Goal: Transaction & Acquisition: Purchase product/service

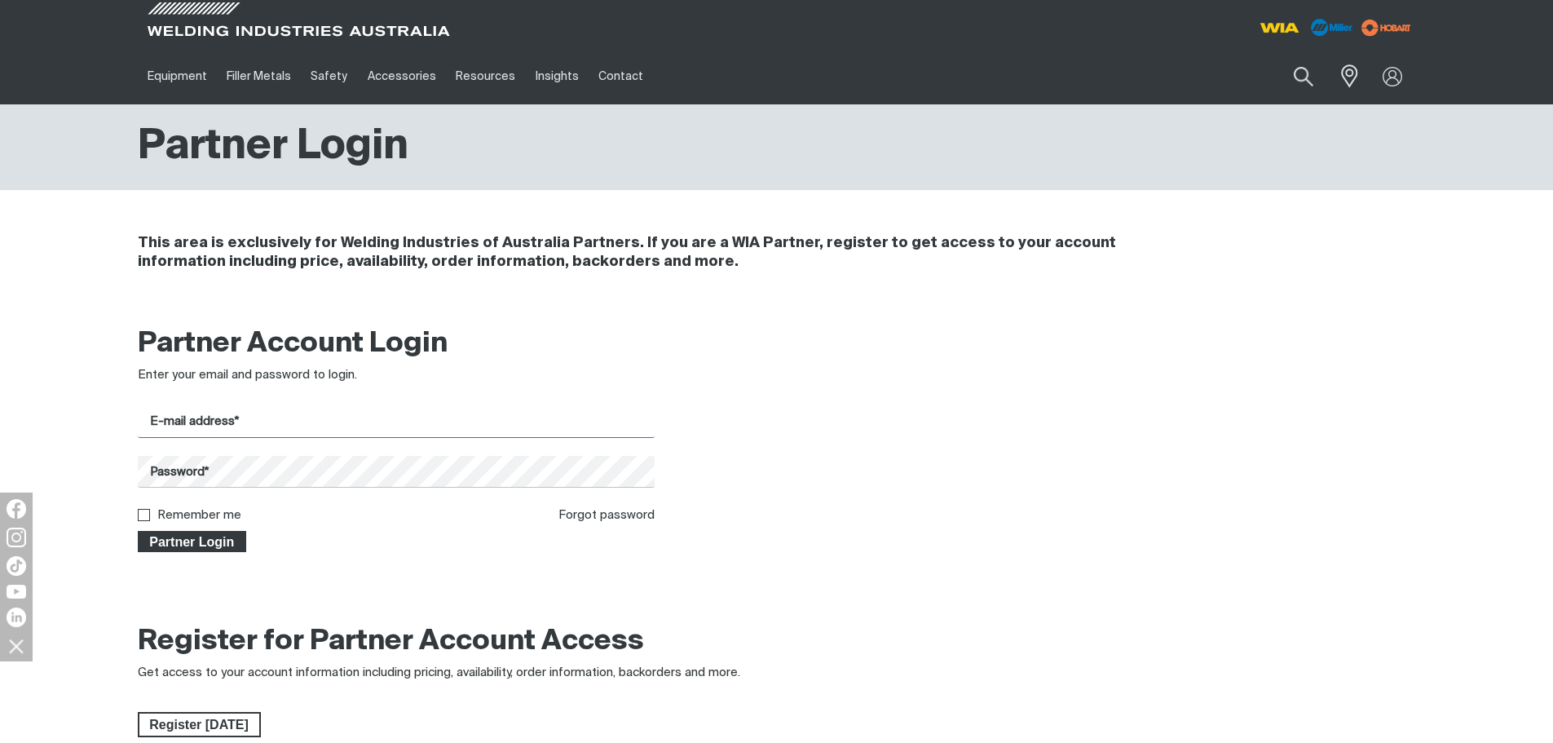
type input "[PERSON_NAME][EMAIL_ADDRESS][DOMAIN_NAME]"
click at [186, 539] on span "Partner Login" at bounding box center [192, 541] width 106 height 21
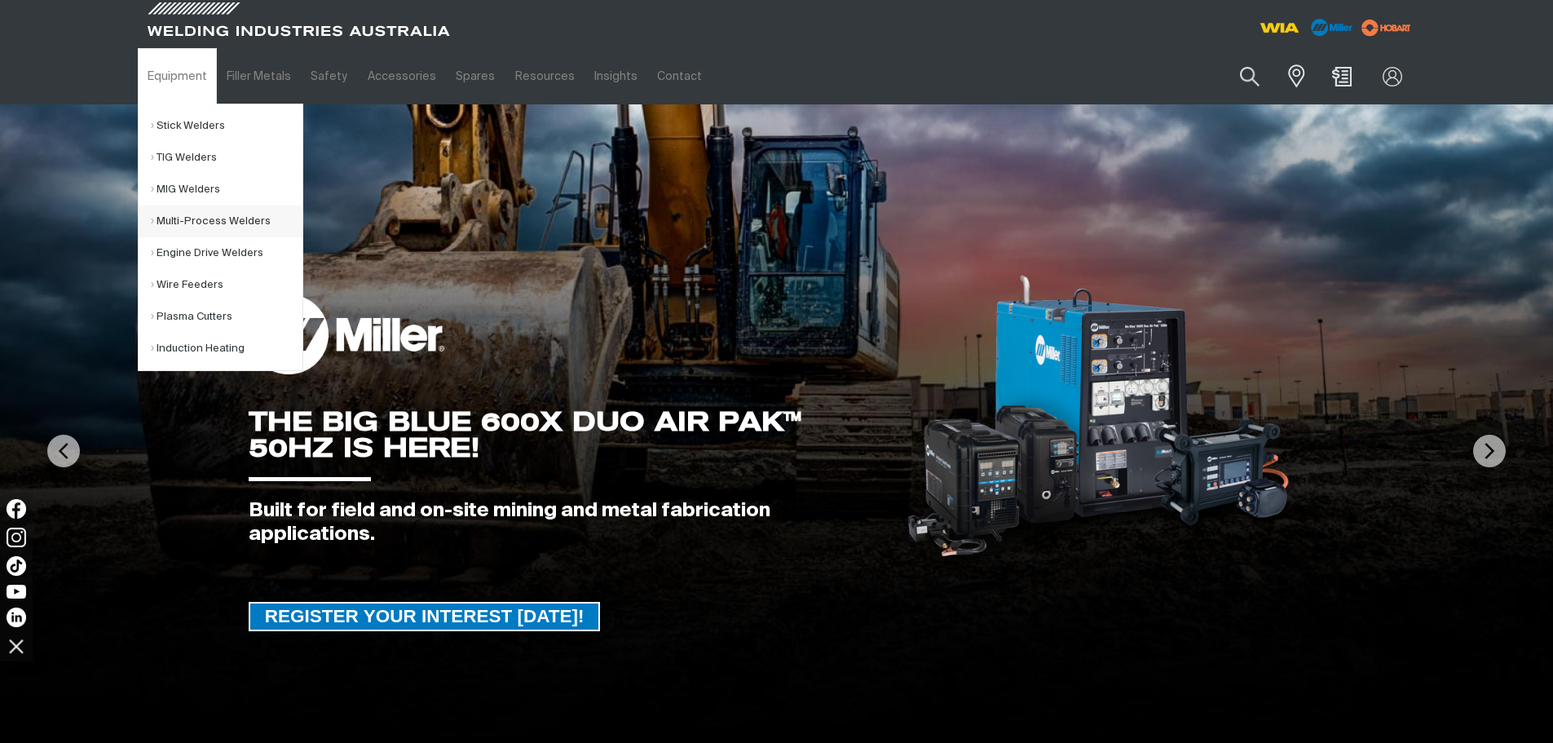
click at [192, 218] on link "Multi-Process Welders" at bounding box center [227, 221] width 152 height 32
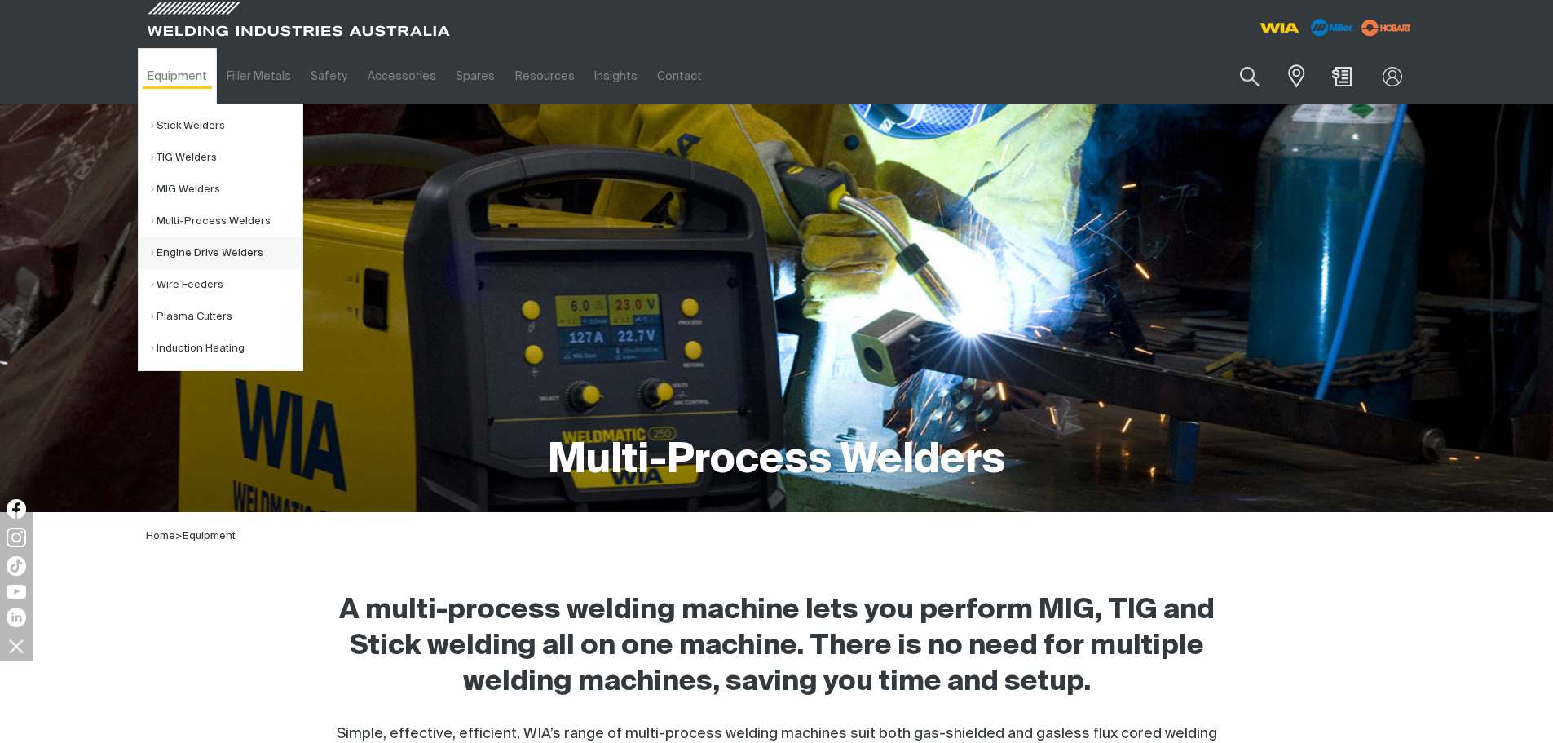
click at [185, 249] on link "Engine Drive Welders" at bounding box center [227, 253] width 152 height 32
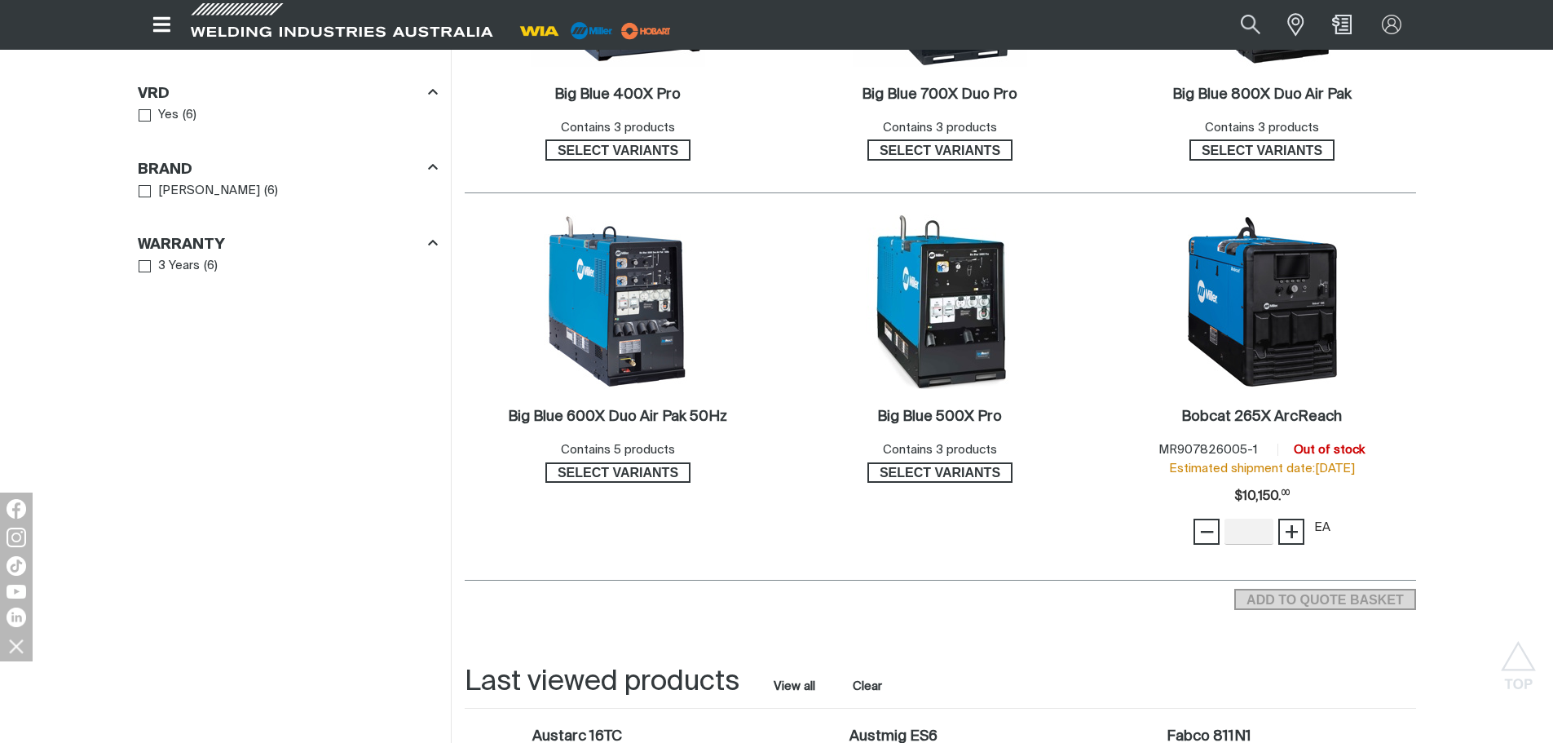
scroll to position [1141, 0]
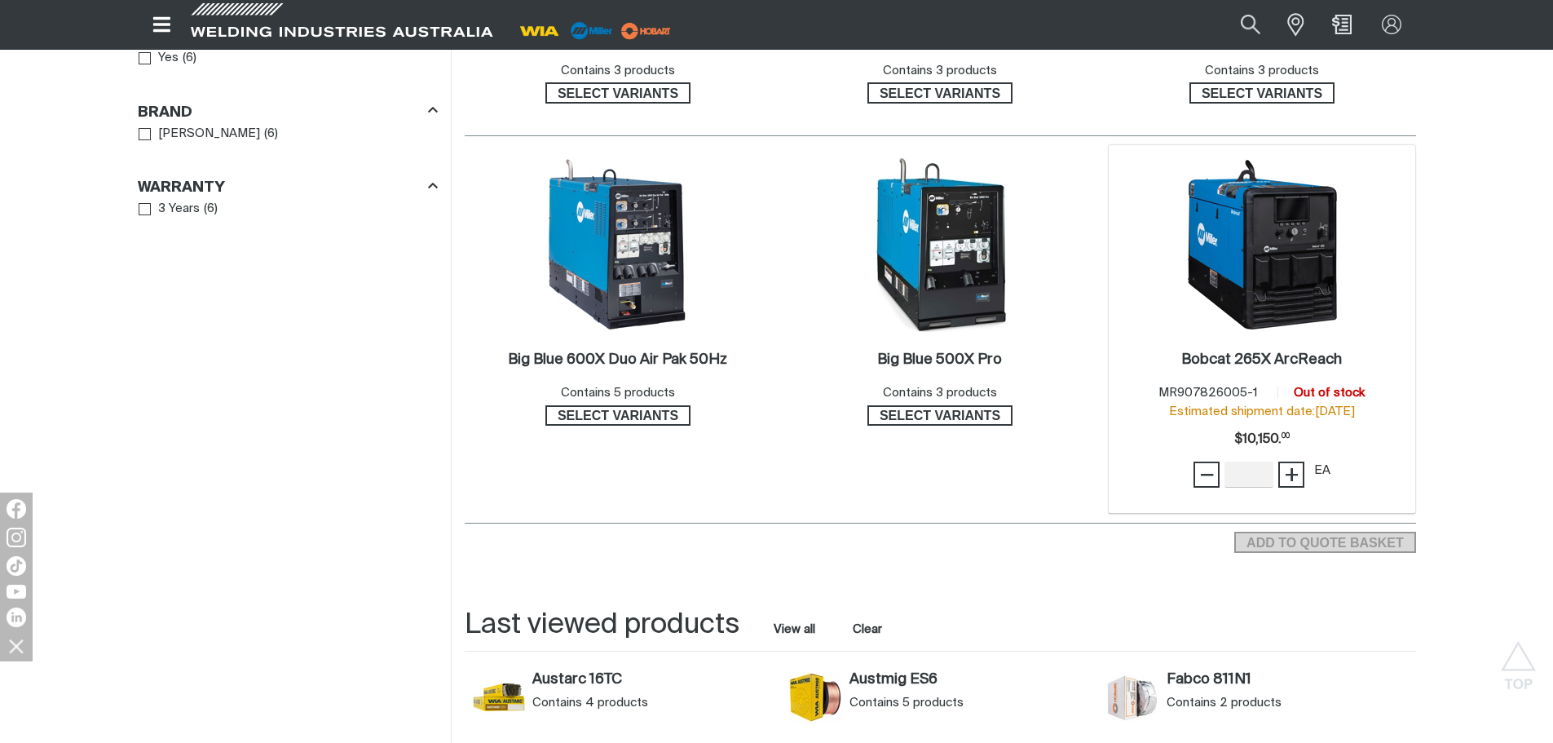
click at [1272, 271] on img at bounding box center [1262, 244] width 174 height 174
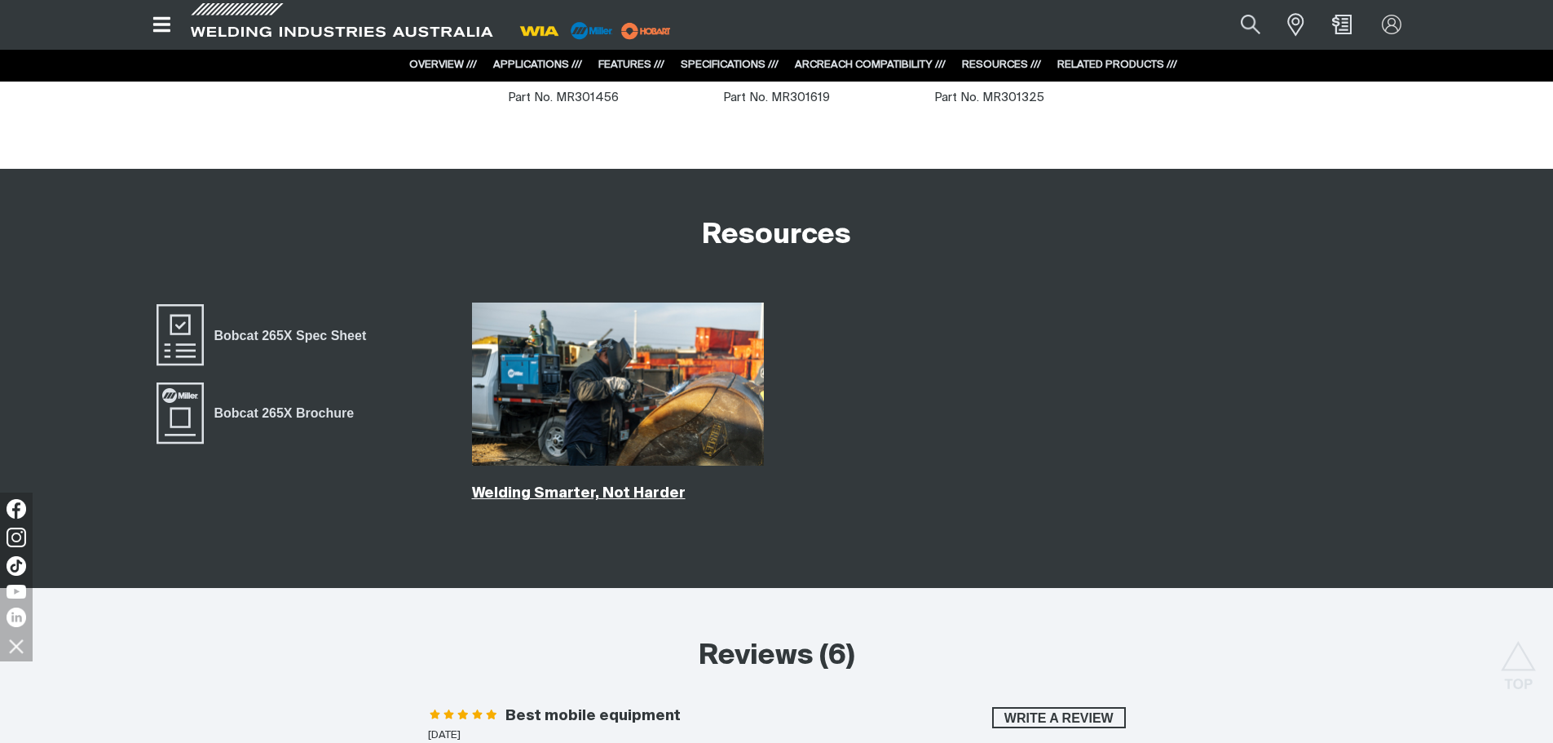
scroll to position [9536, 0]
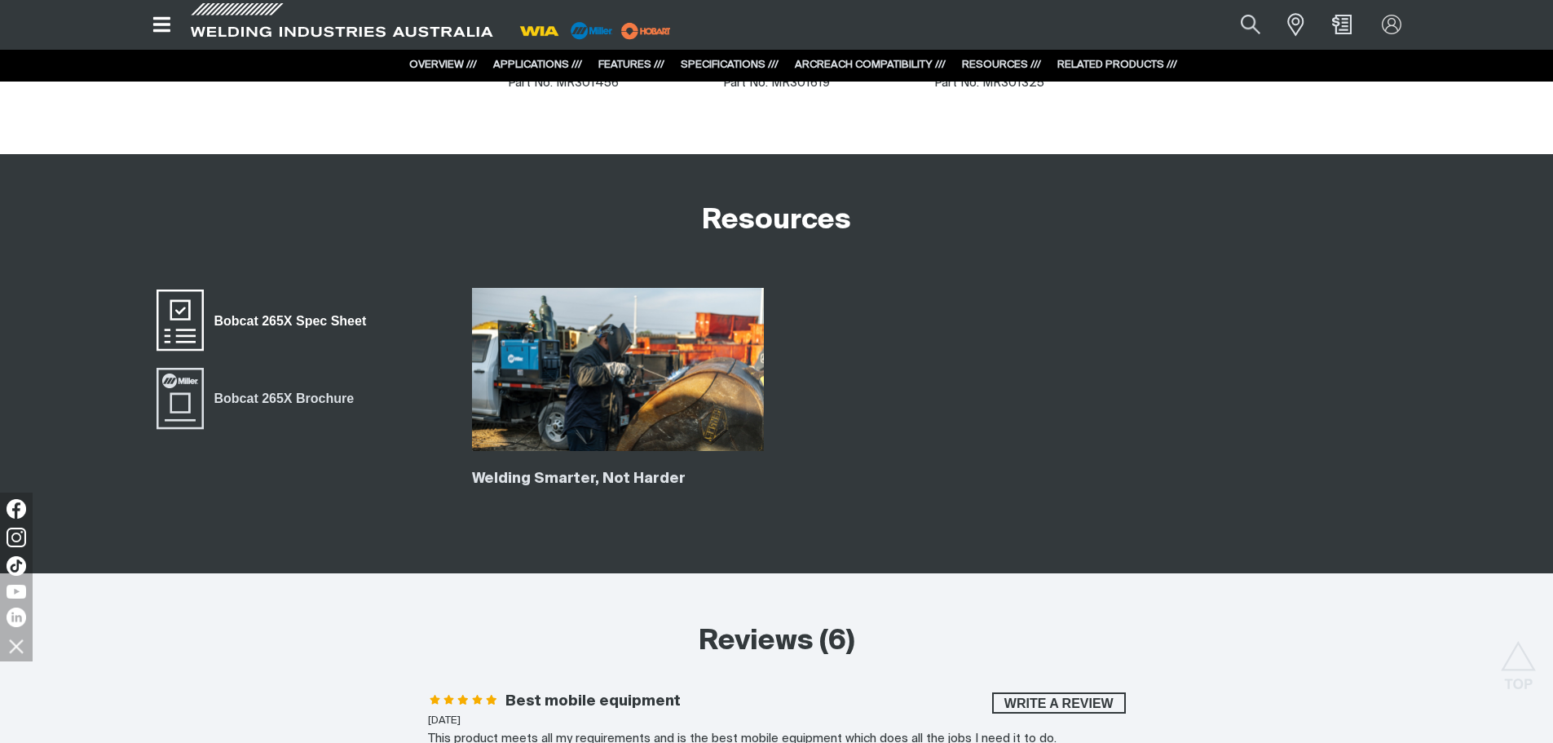
click at [193, 293] on span "Bobcat 265X Spec Sheet" at bounding box center [180, 320] width 52 height 65
